Goal: Task Accomplishment & Management: Manage account settings

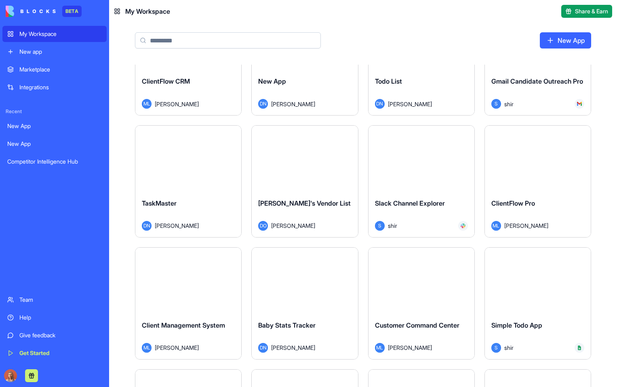
scroll to position [4178, 0]
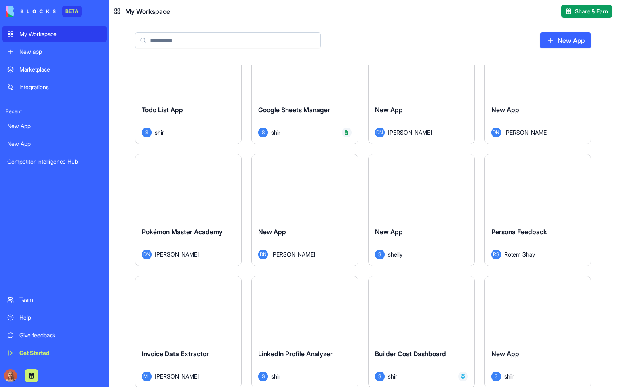
click at [51, 73] on link "Marketplace" at bounding box center [54, 69] width 104 height 16
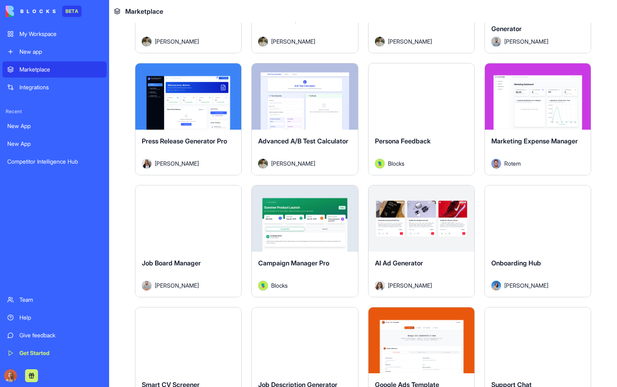
scroll to position [1819, 0]
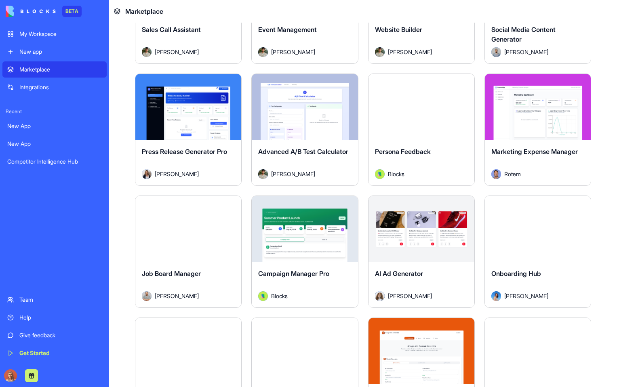
click at [575, 68] on html "BETA My Workspace New app Marketplace Integrations Recent New App New App Compe…" at bounding box center [308, 193] width 617 height 387
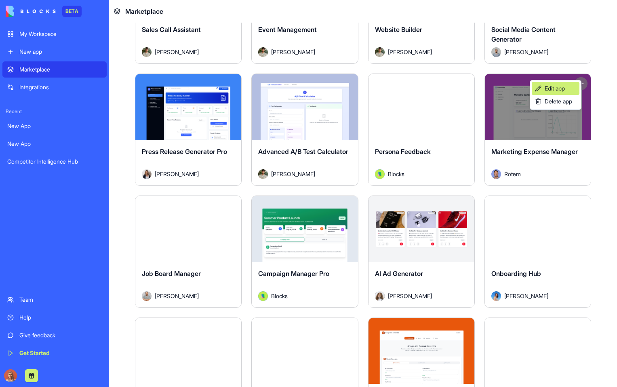
click at [559, 91] on span "Edit app" at bounding box center [554, 88] width 20 height 8
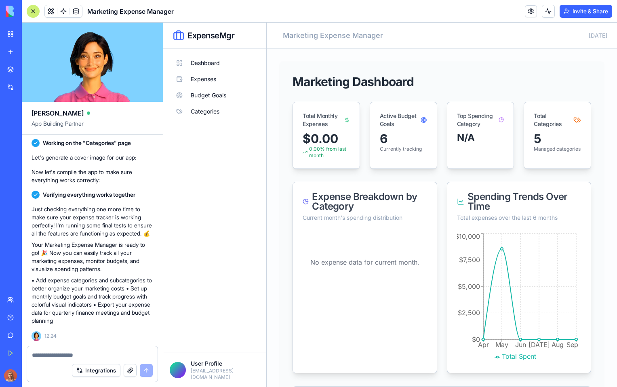
click at [136, 8] on span "Marketing Expense Manager" at bounding box center [130, 11] width 86 height 10
click at [135, 13] on span "Marketing Expense Manager" at bounding box center [130, 11] width 86 height 10
click at [531, 14] on link at bounding box center [531, 11] width 12 height 12
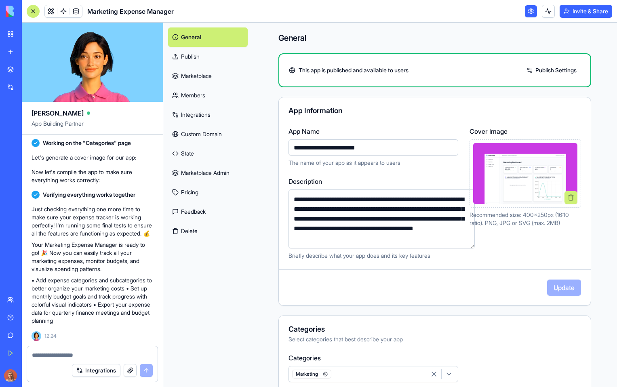
click at [201, 78] on link "Marketplace" at bounding box center [208, 75] width 80 height 19
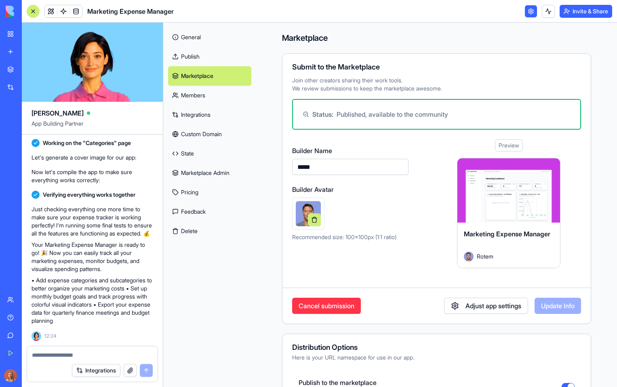
click at [309, 206] on img at bounding box center [308, 213] width 25 height 25
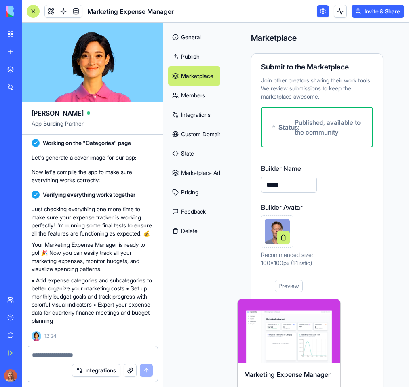
click at [281, 244] on button at bounding box center [283, 237] width 13 height 13
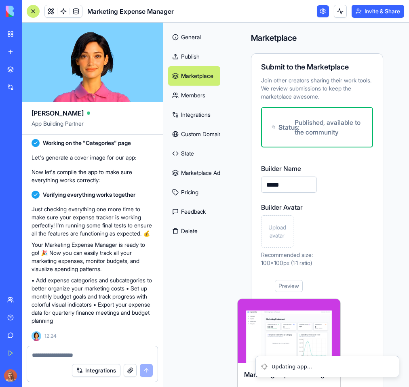
click at [279, 237] on span "Upload avatar" at bounding box center [277, 231] width 25 height 16
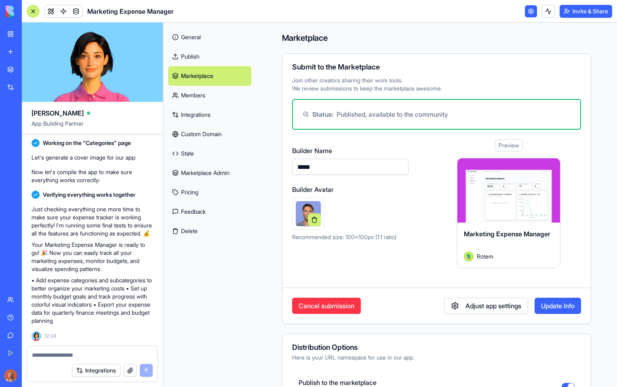
click at [549, 310] on button "Update Info" at bounding box center [557, 306] width 46 height 16
click at [550, 307] on div "Adjust app settings Update Info" at bounding box center [512, 306] width 137 height 16
click at [597, 277] on div "Marketplace Submit to the Marketplace Join other creators sharing their work to…" at bounding box center [436, 338] width 361 height 630
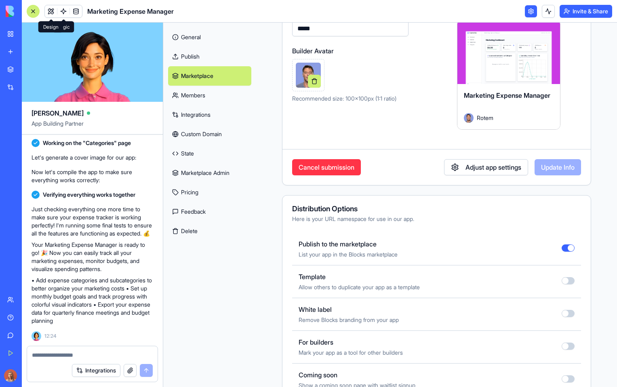
click at [37, 9] on div at bounding box center [33, 11] width 13 height 13
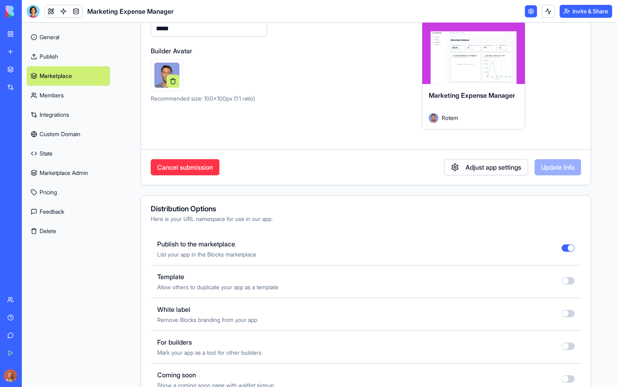
click at [15, 40] on link "My Workspace" at bounding box center [18, 34] width 32 height 16
